Goal: Task Accomplishment & Management: Manage account settings

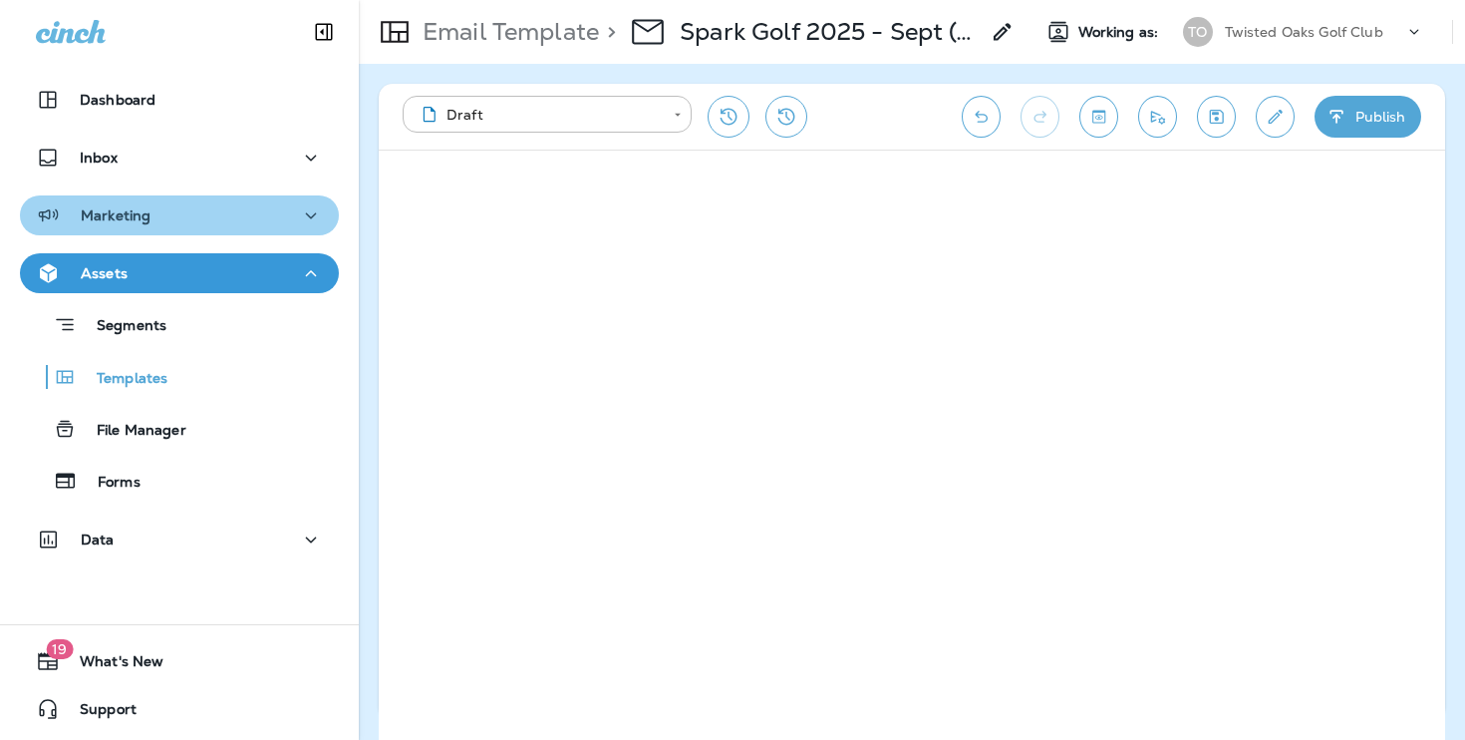
click at [306, 215] on icon "button" at bounding box center [311, 215] width 24 height 25
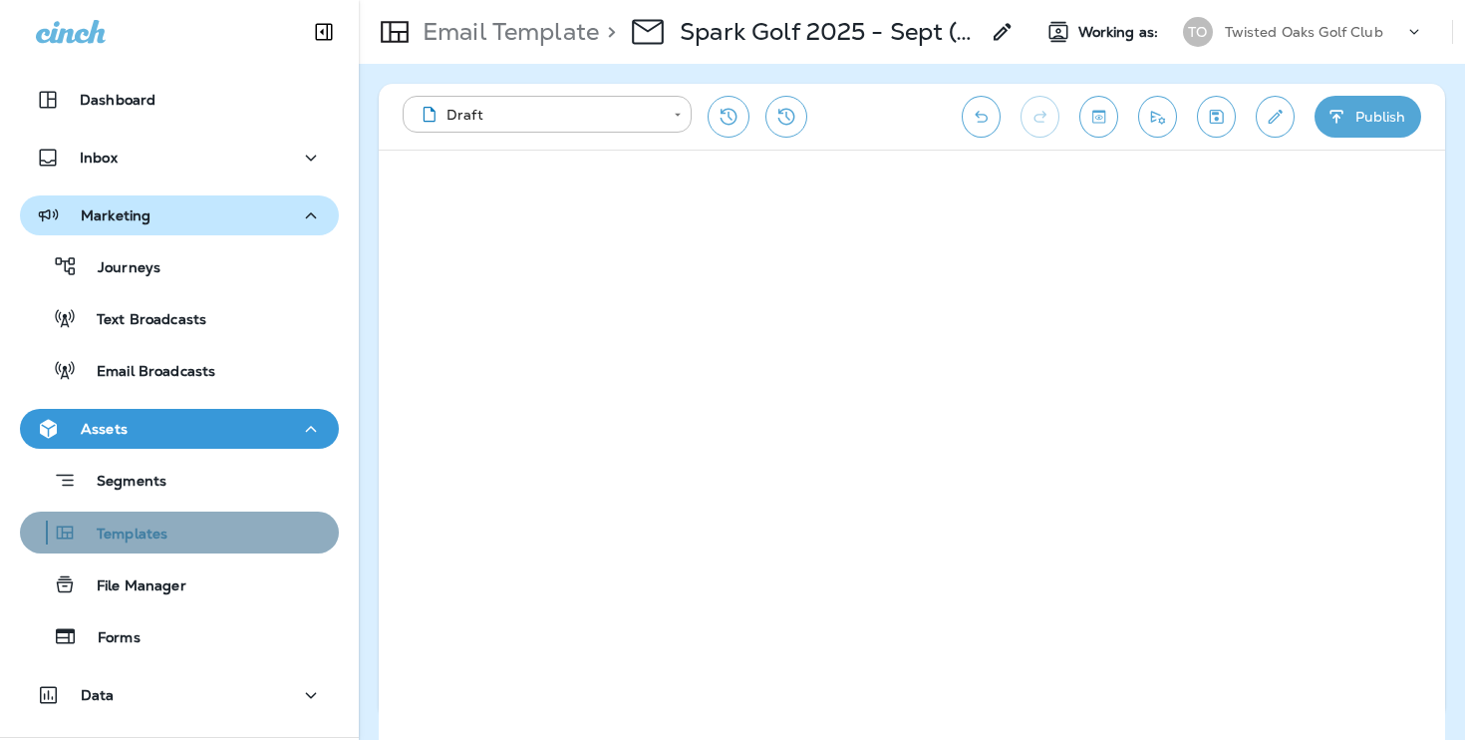
click at [227, 538] on div "Templates" at bounding box center [179, 532] width 303 height 30
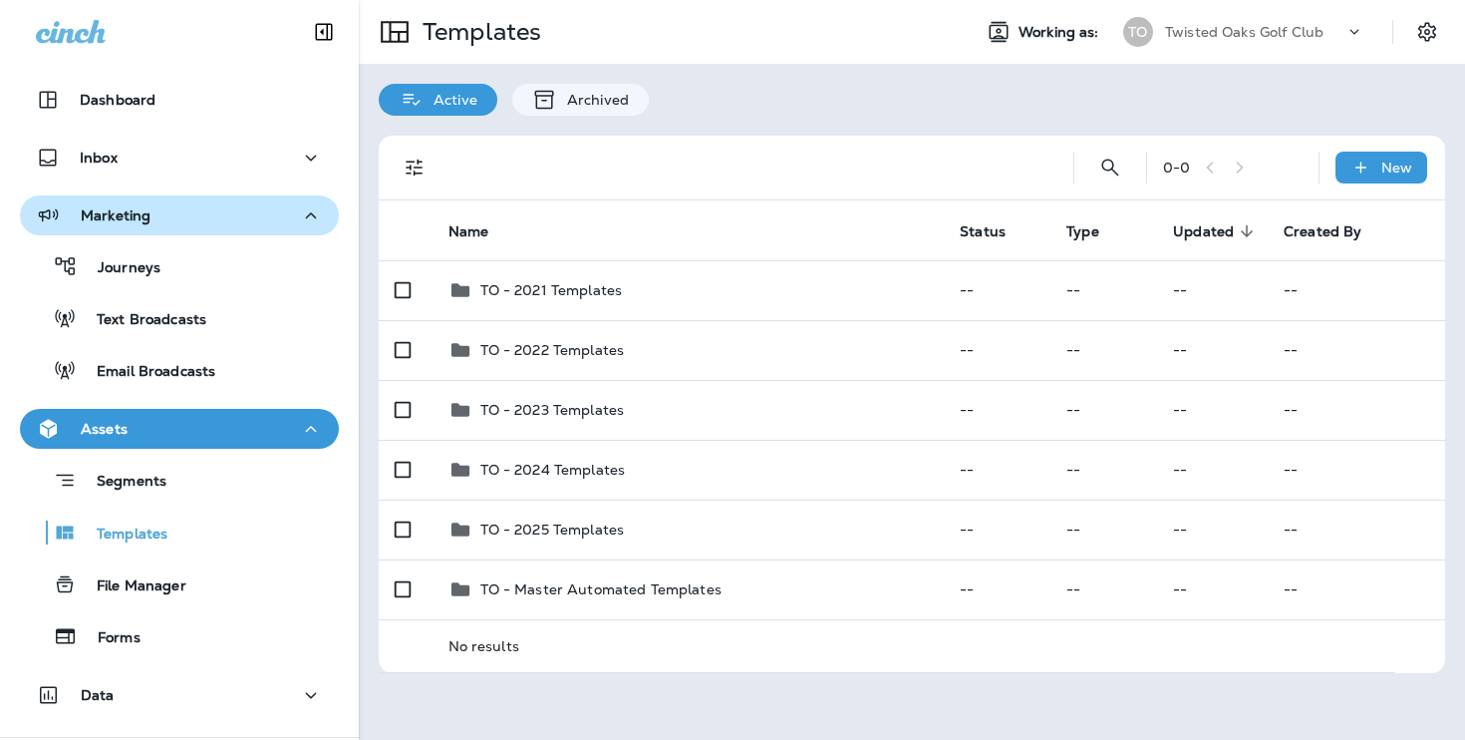
click at [1268, 20] on div "Twisted Oaks Golf Club" at bounding box center [1254, 32] width 179 height 30
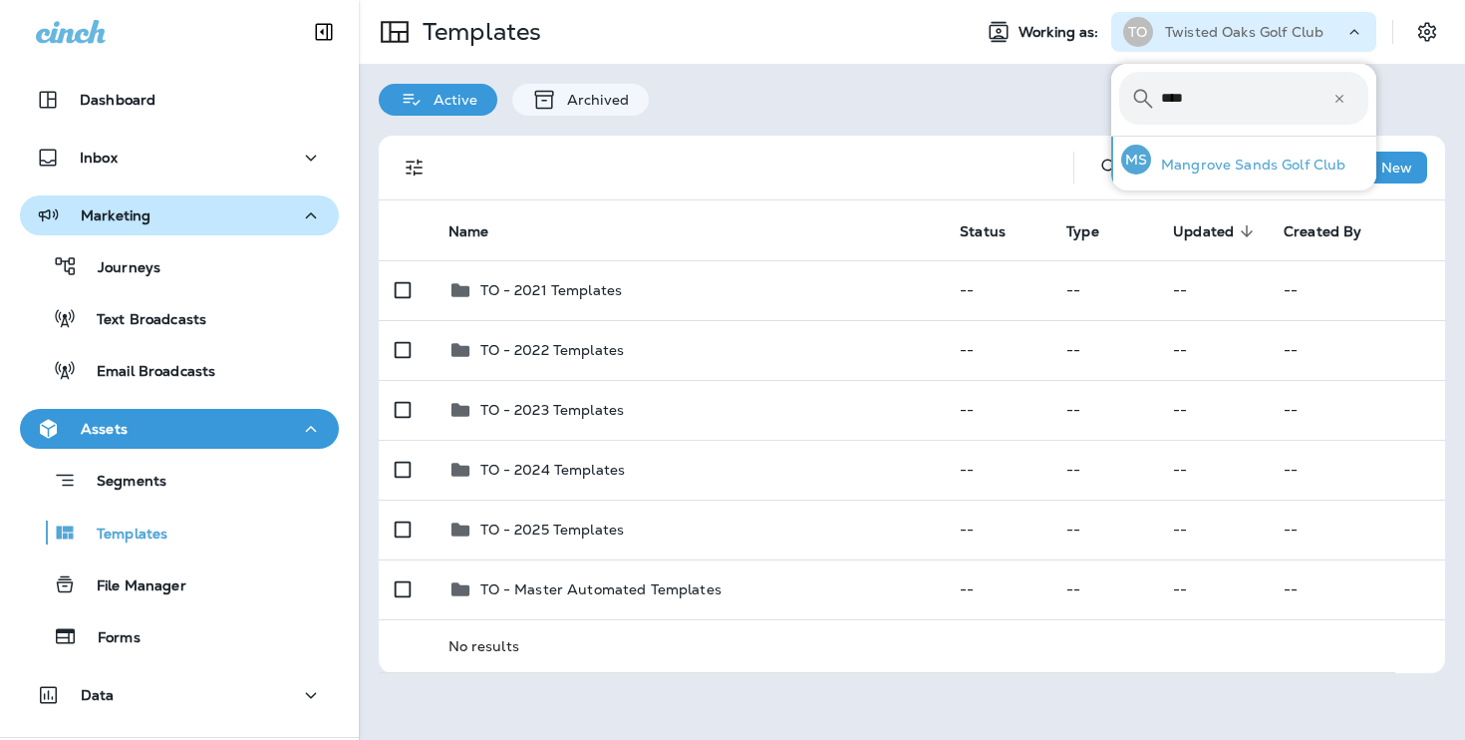
type input "****"
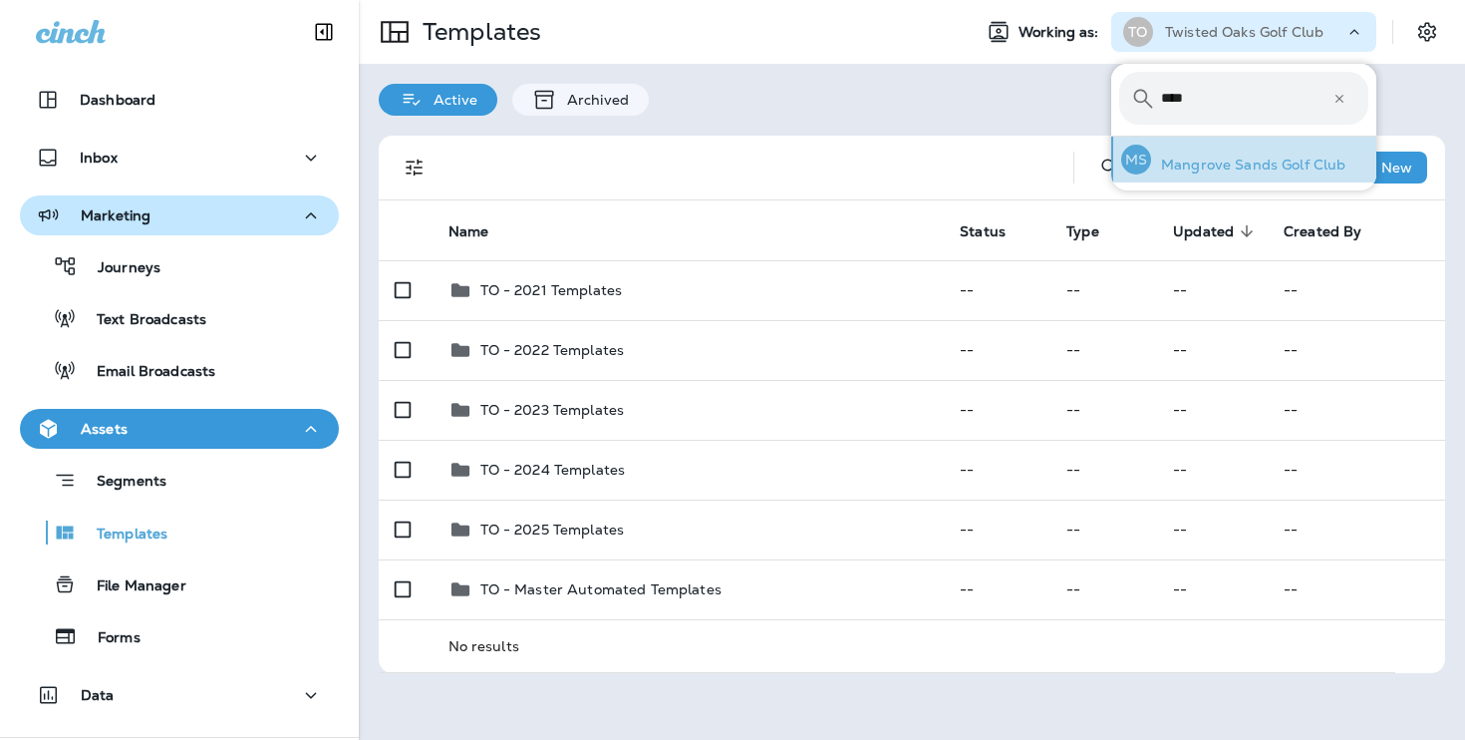
click at [1232, 160] on p "Mangrove Sands Golf Club" at bounding box center [1248, 165] width 194 height 16
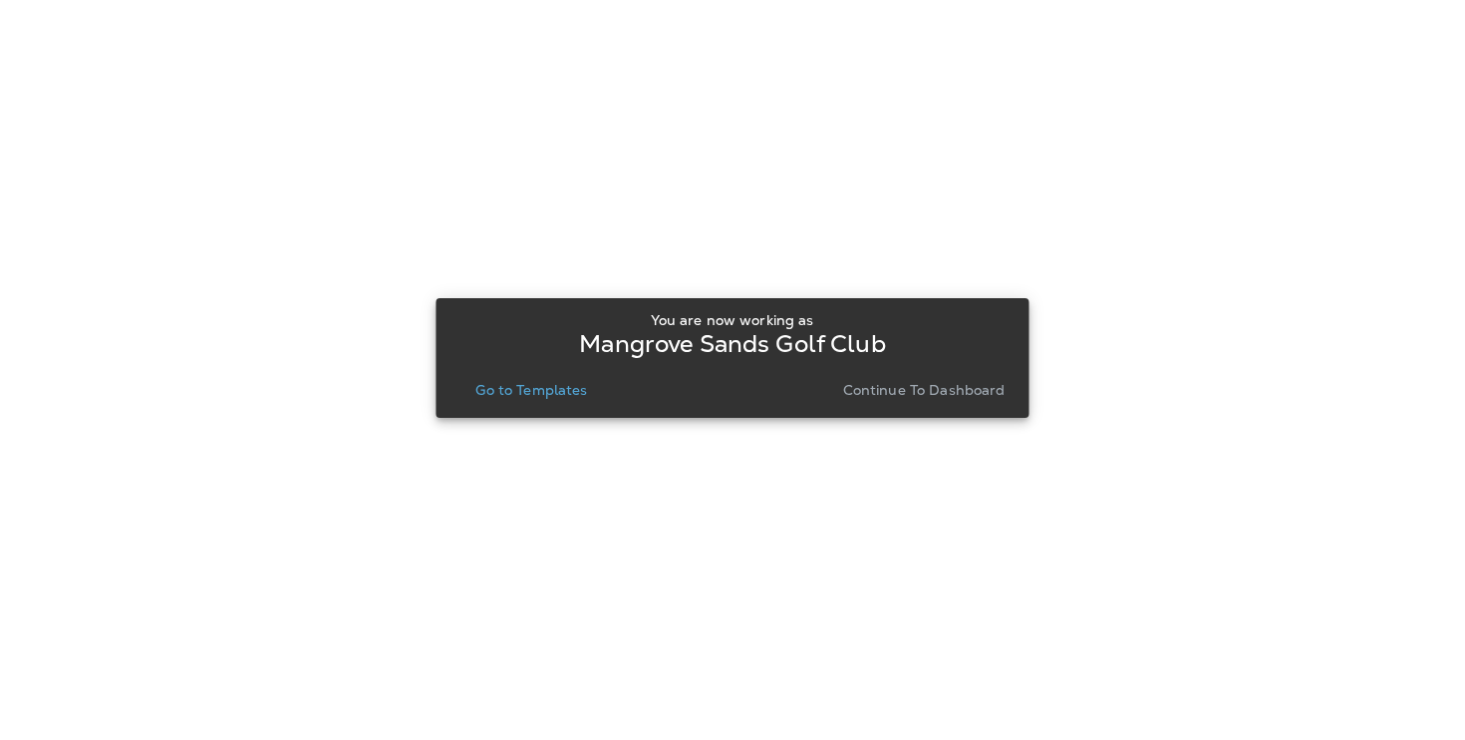
click at [980, 378] on button "Continue to Dashboard" at bounding box center [924, 390] width 178 height 28
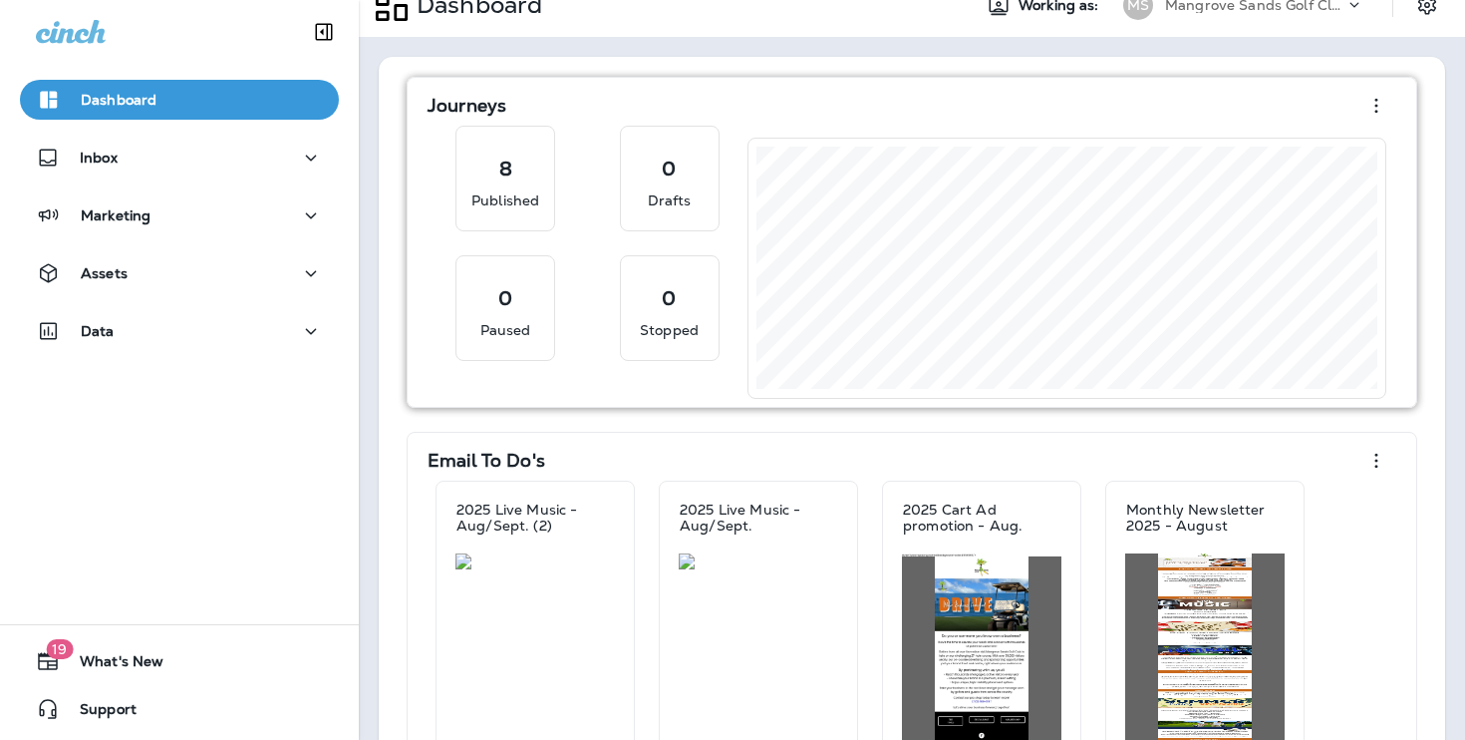
scroll to position [36, 0]
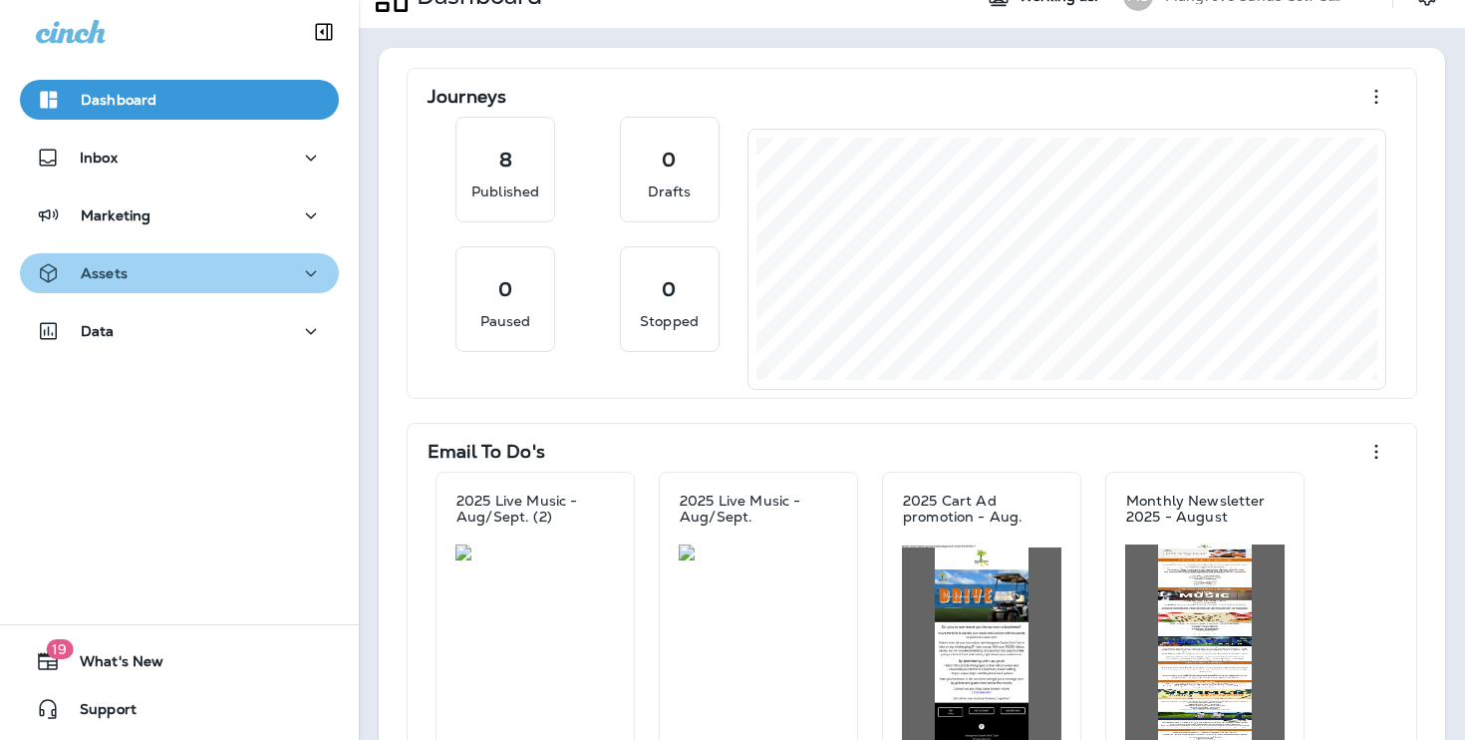
click at [299, 284] on icon "button" at bounding box center [311, 273] width 24 height 25
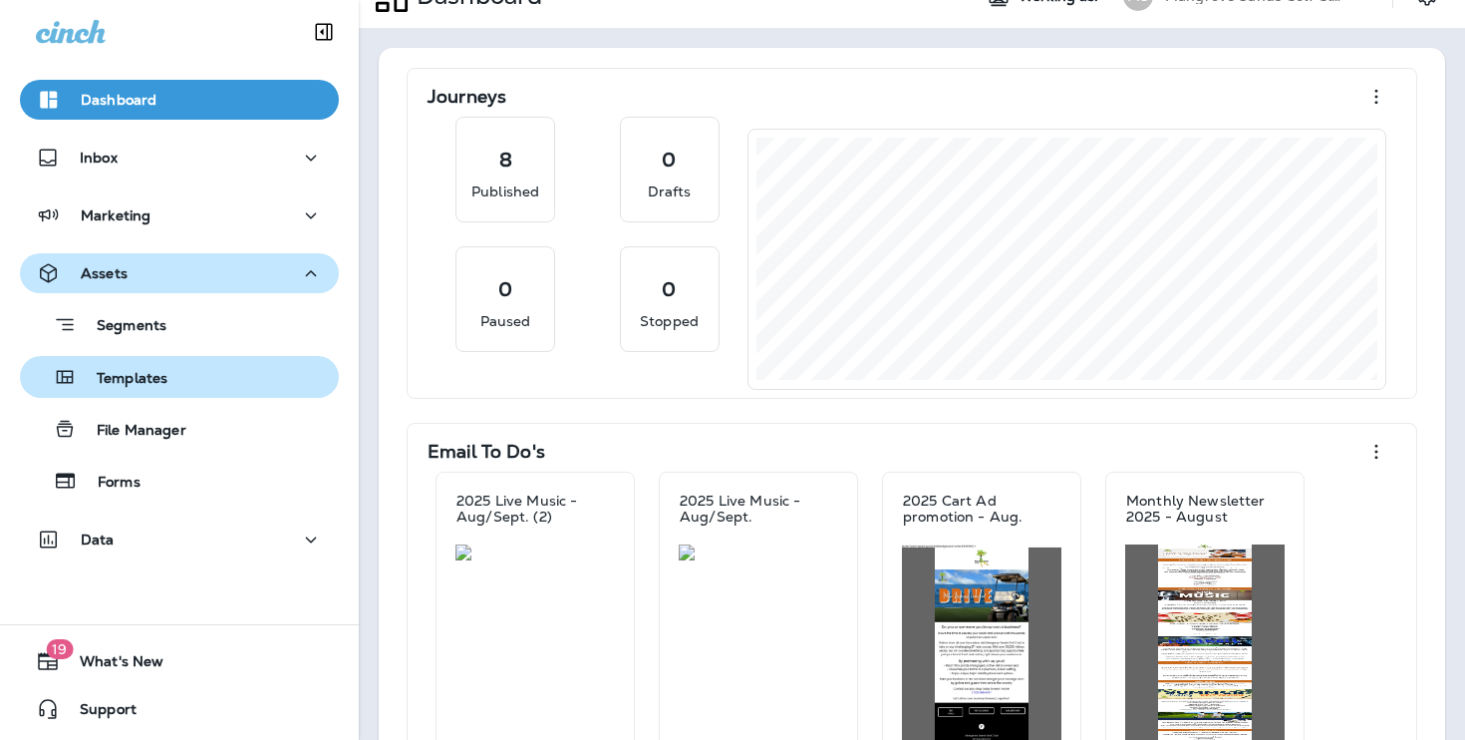
click at [264, 377] on div "Templates" at bounding box center [179, 377] width 303 height 30
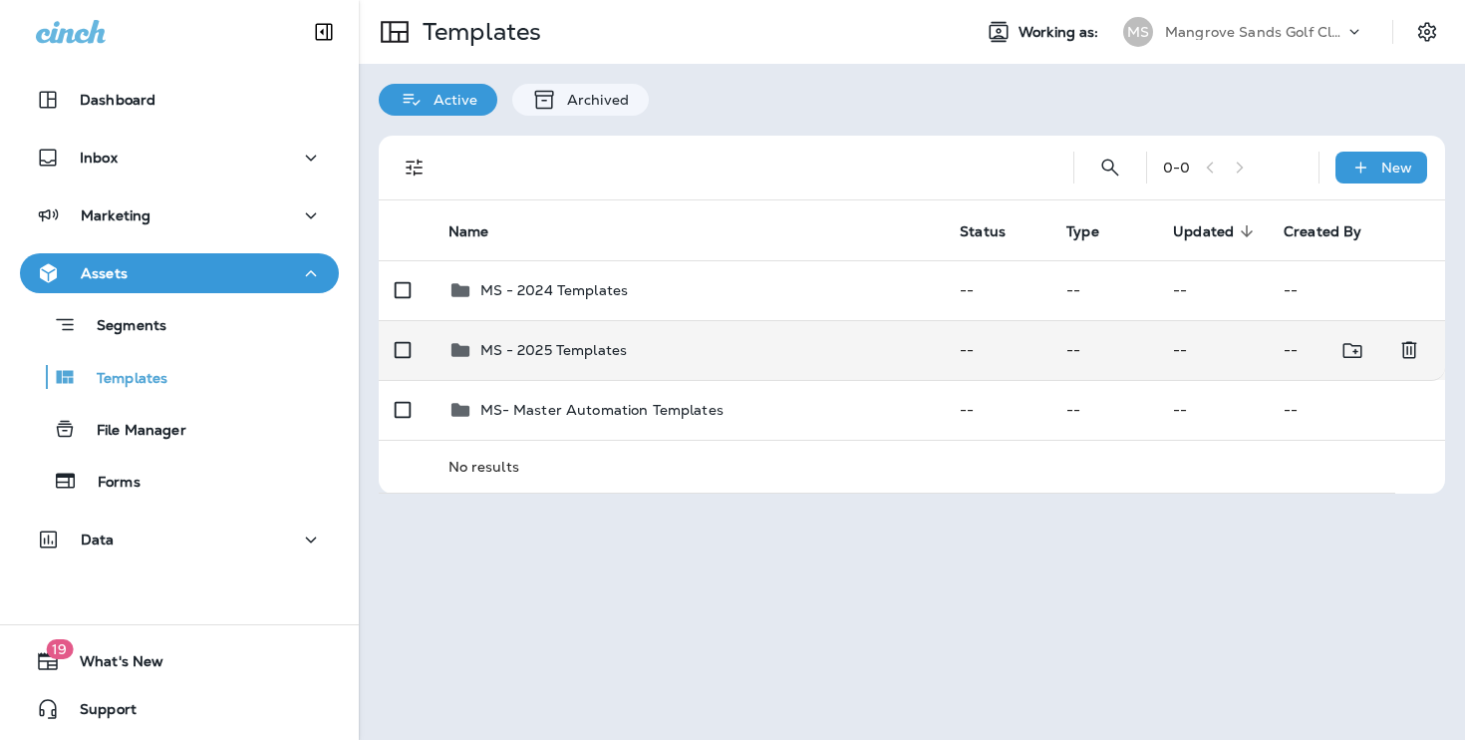
click at [687, 356] on div "MS - 2025 Templates" at bounding box center [689, 350] width 480 height 24
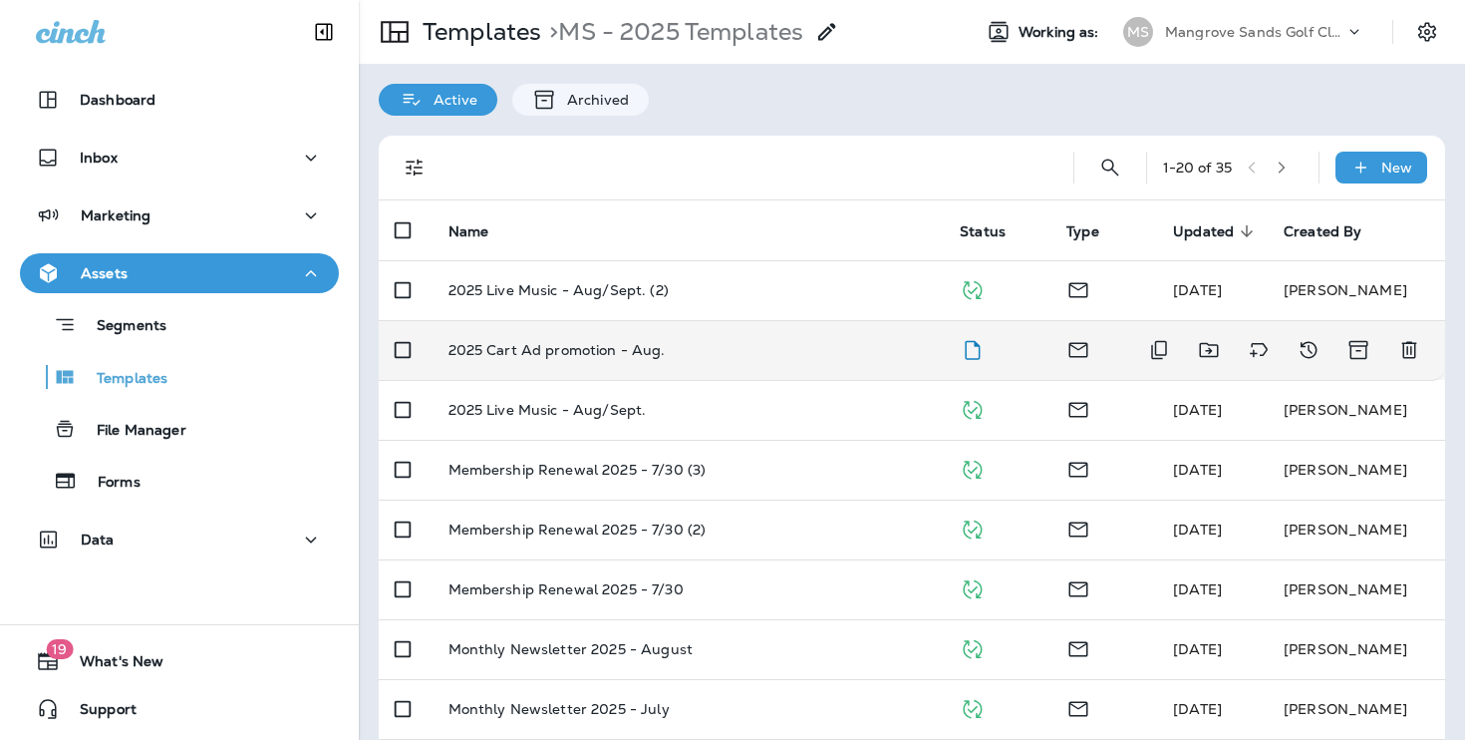
click at [732, 368] on td "2025 Cart Ad promotion - Aug." at bounding box center [689, 350] width 512 height 60
